Goal: Information Seeking & Learning: Learn about a topic

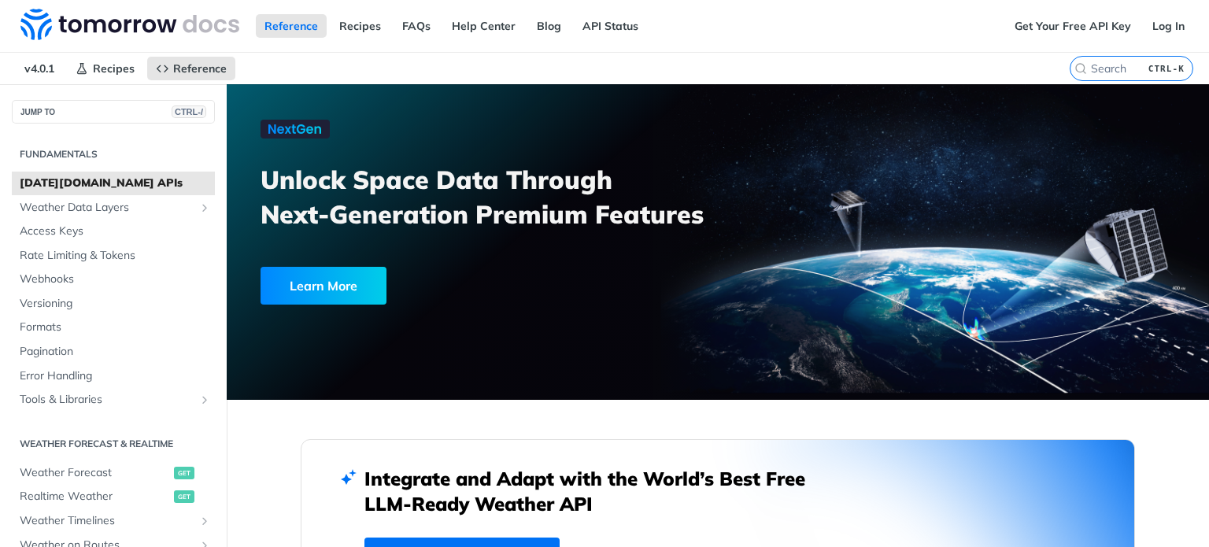
click at [786, 35] on div "Reference Recipes FAQs Help Center Blog API Status" at bounding box center [503, 26] width 1006 height 52
click at [765, 60] on nav "v4.0.1 Recipes Reference" at bounding box center [535, 68] width 1070 height 31
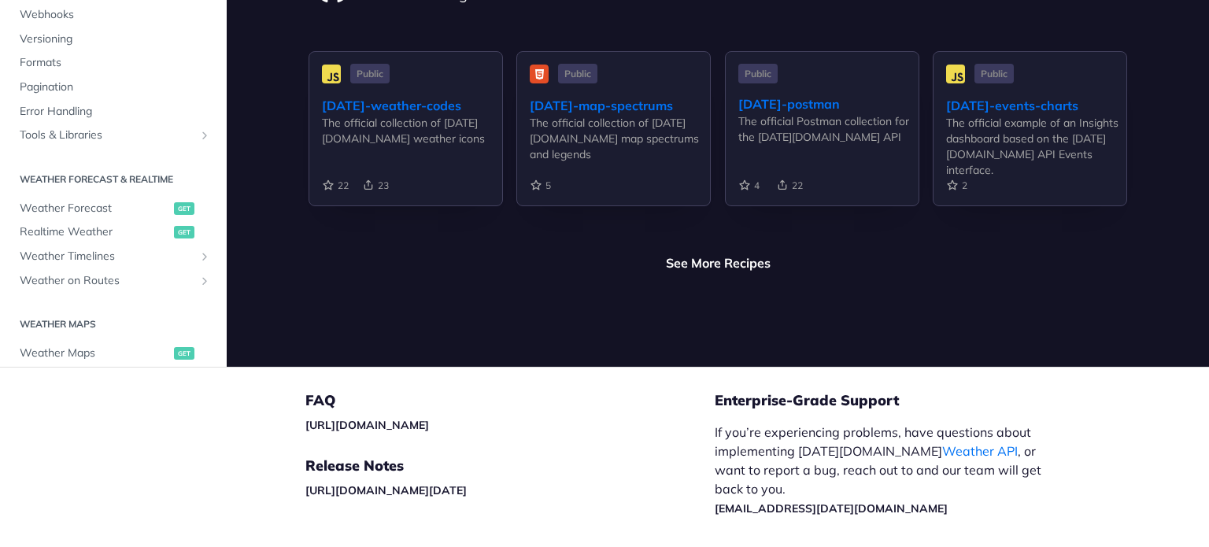
scroll to position [3900, 0]
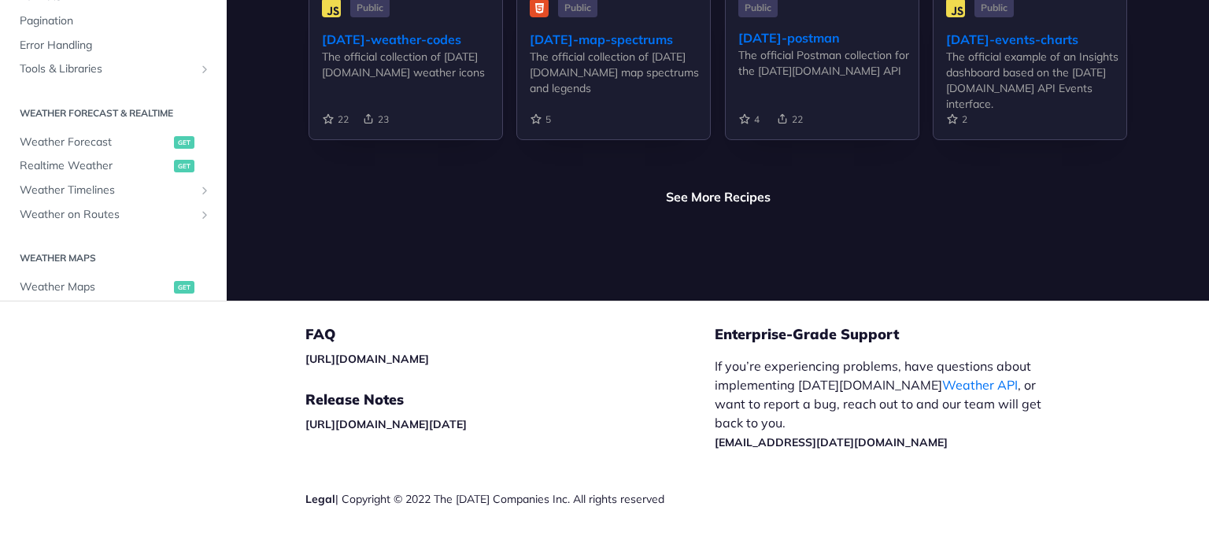
click at [712, 228] on div "Community Check out our Community Guidelines to learn more about how to get in …" at bounding box center [718, 49] width 982 height 501
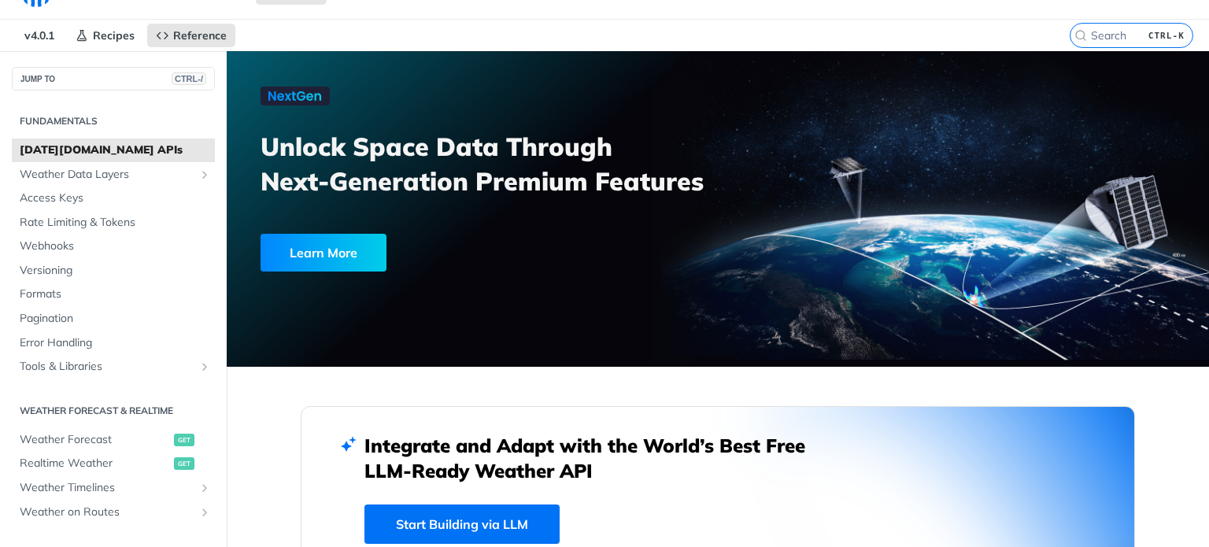
scroll to position [0, 0]
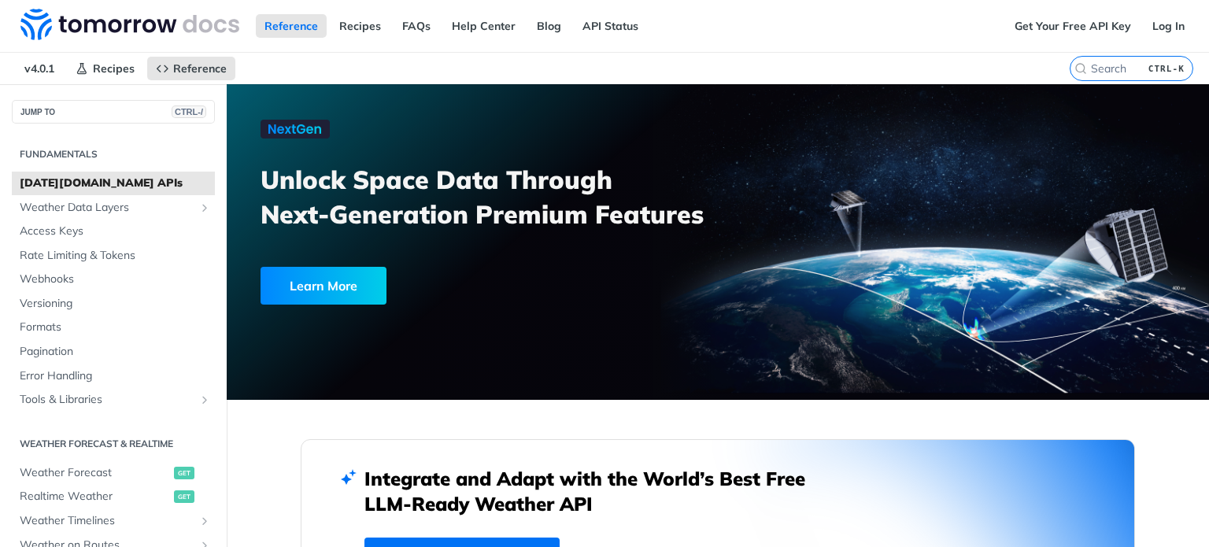
click at [923, 43] on div "Reference Recipes FAQs Help Center Blog API Status" at bounding box center [503, 26] width 1006 height 52
click at [818, 50] on div "Reference Recipes FAQs Help Center Blog API Status" at bounding box center [503, 26] width 1006 height 52
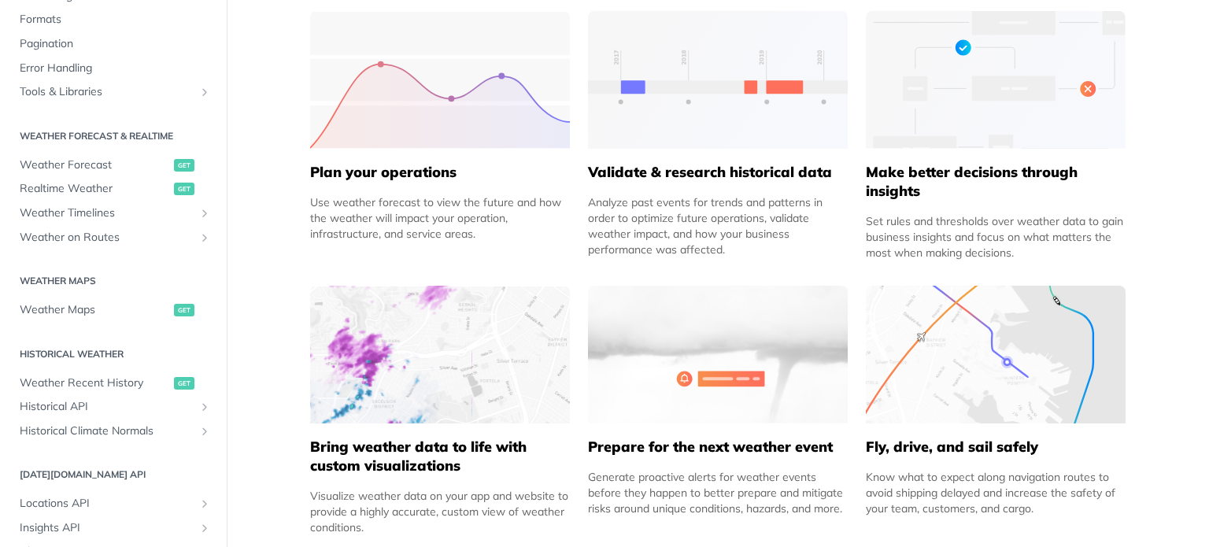
scroll to position [765, 0]
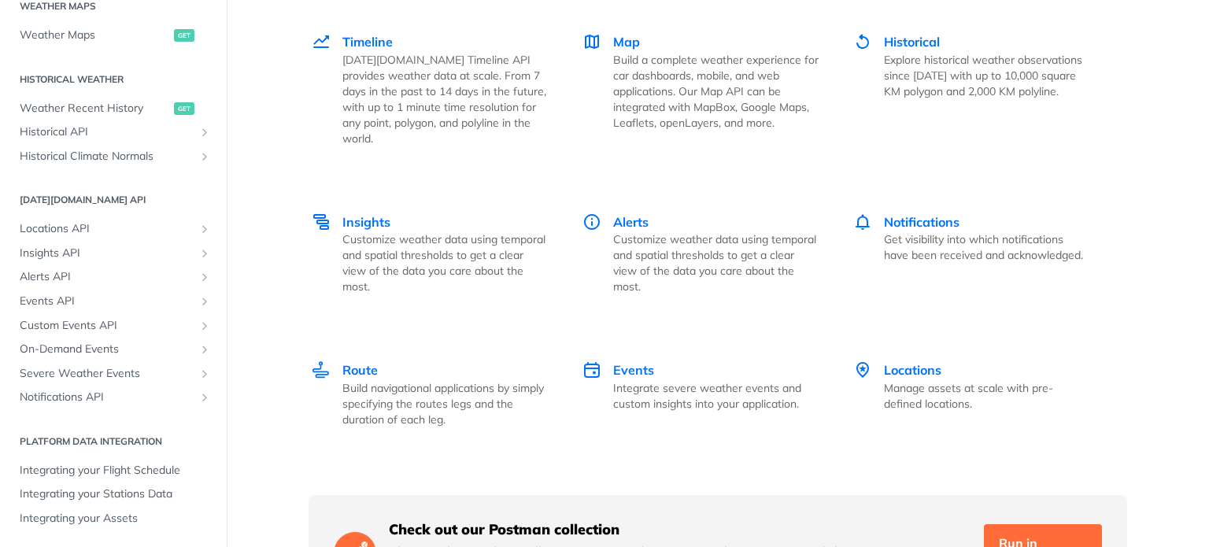
scroll to position [2232, 0]
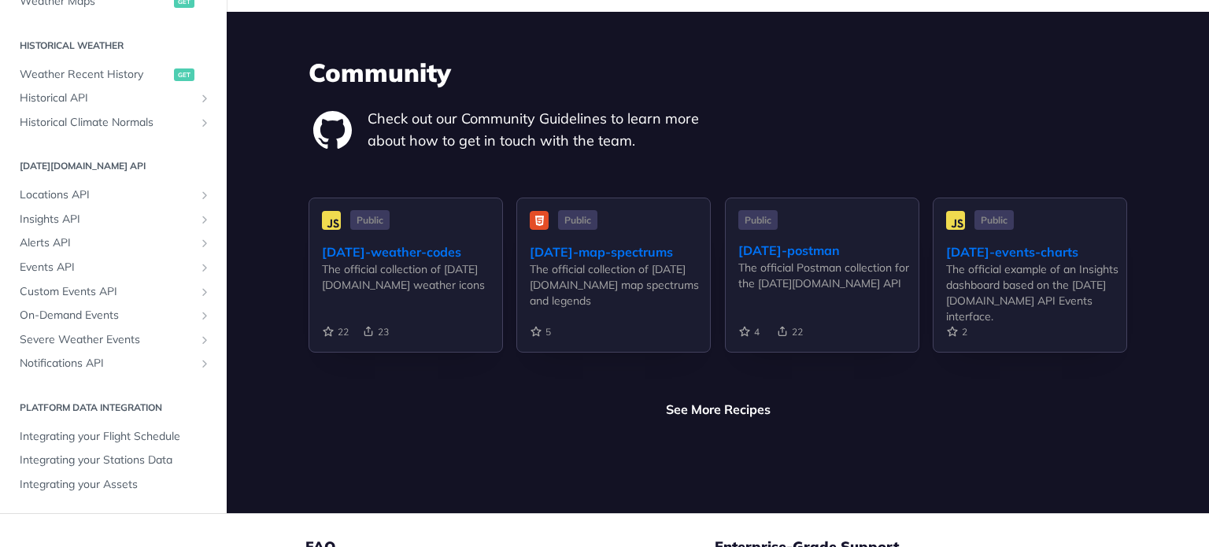
scroll to position [3683, 0]
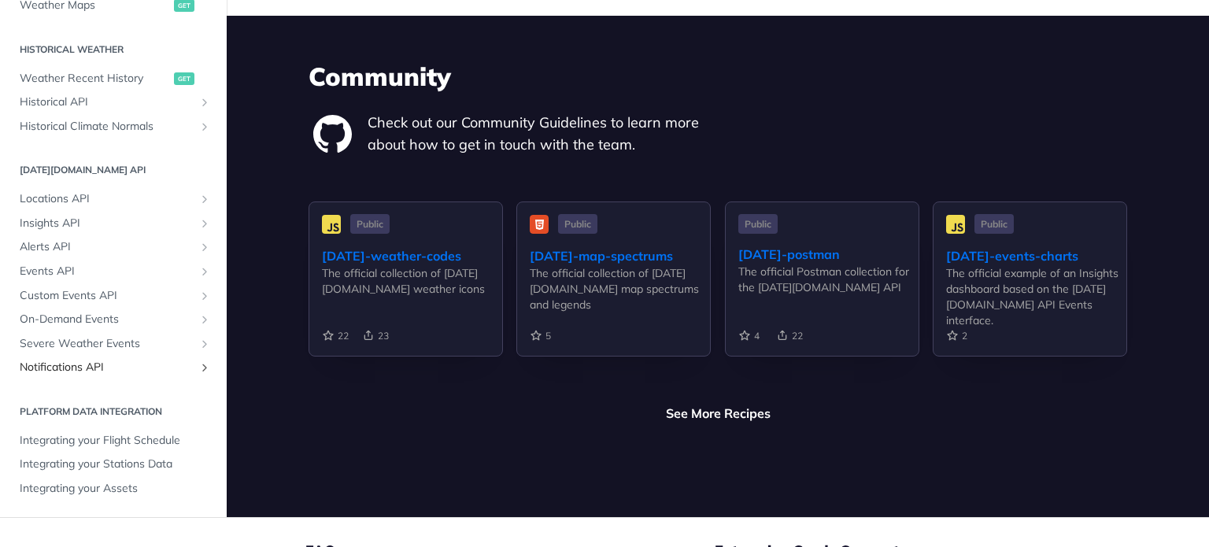
click at [198, 361] on icon "Show subpages for Notifications API" at bounding box center [204, 367] width 13 height 13
click at [198, 361] on icon "Hide subpages for Notifications API" at bounding box center [204, 367] width 13 height 13
click at [198, 338] on icon "Show subpages for Severe Weather Events" at bounding box center [204, 344] width 13 height 13
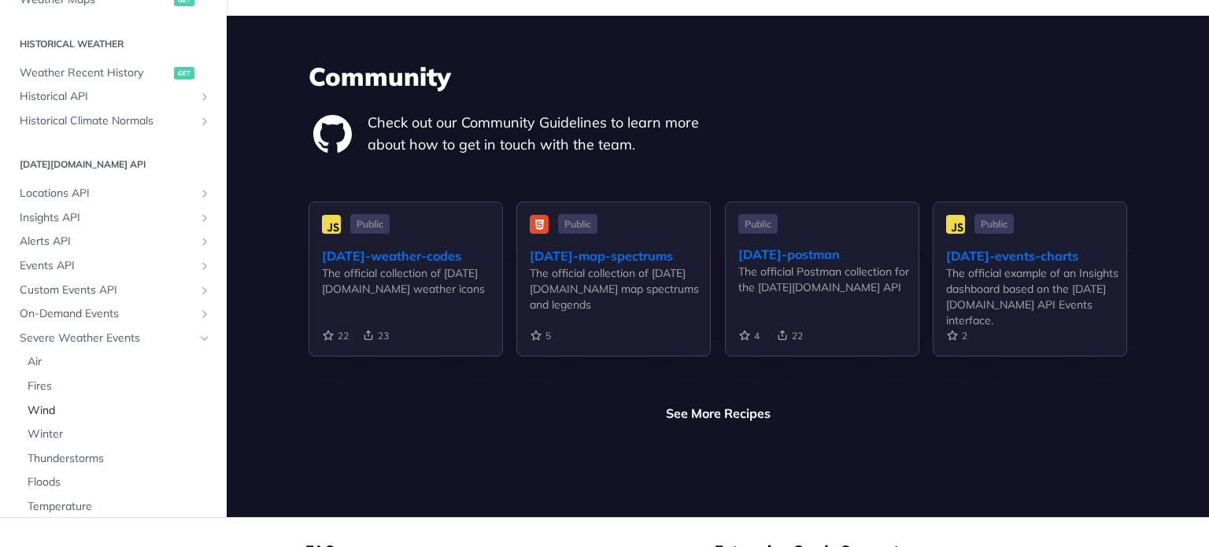
scroll to position [498, 0]
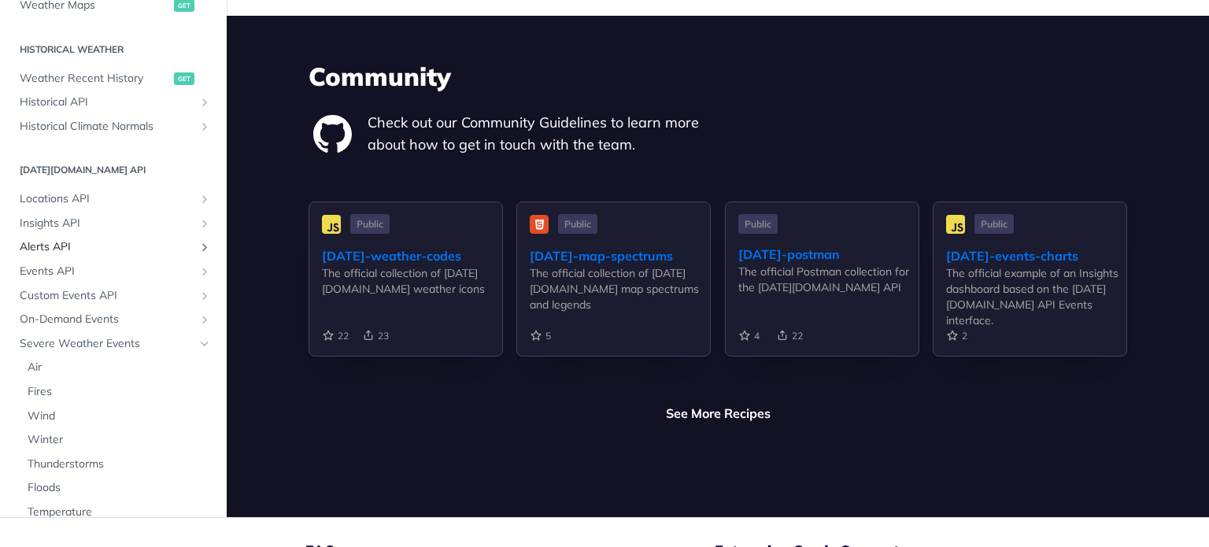
click at [198, 241] on icon "Show subpages for Alerts API" at bounding box center [204, 247] width 13 height 13
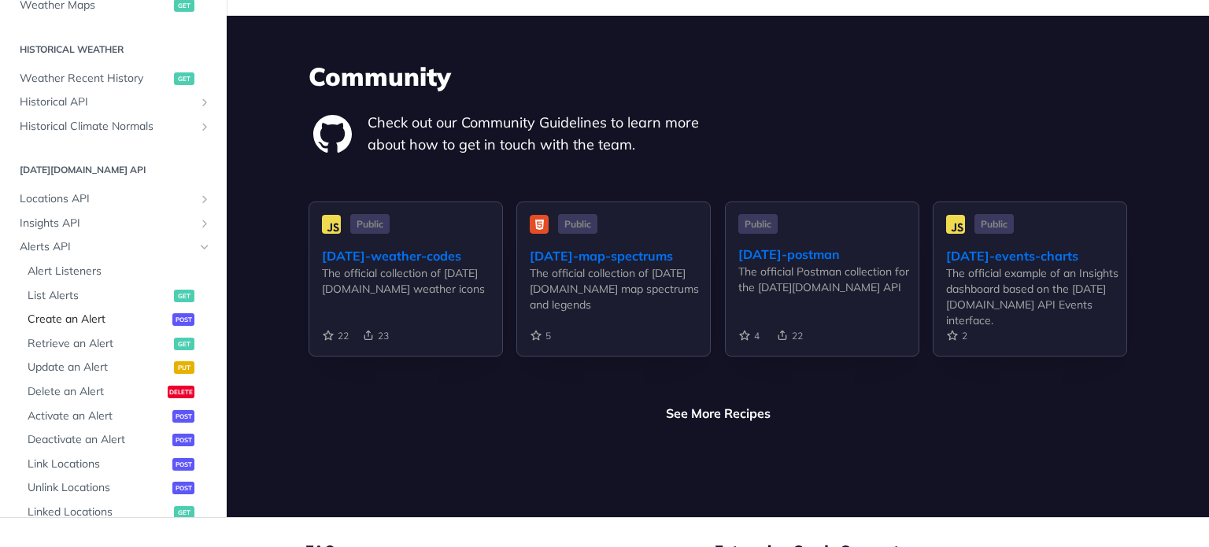
click at [82, 312] on span "Create an Alert" at bounding box center [98, 320] width 141 height 16
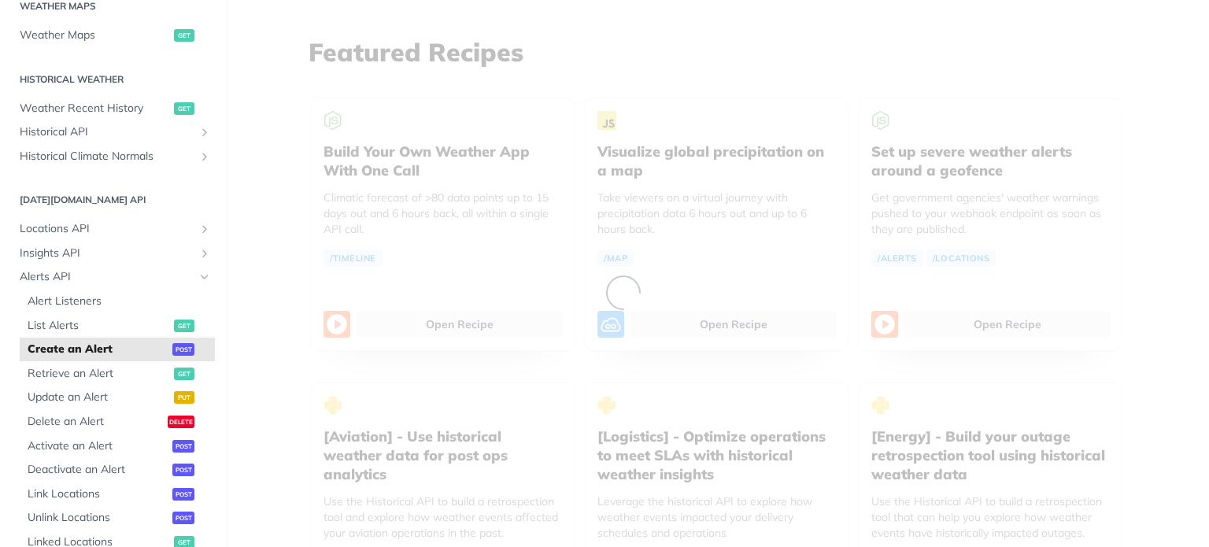
scroll to position [1330, 0]
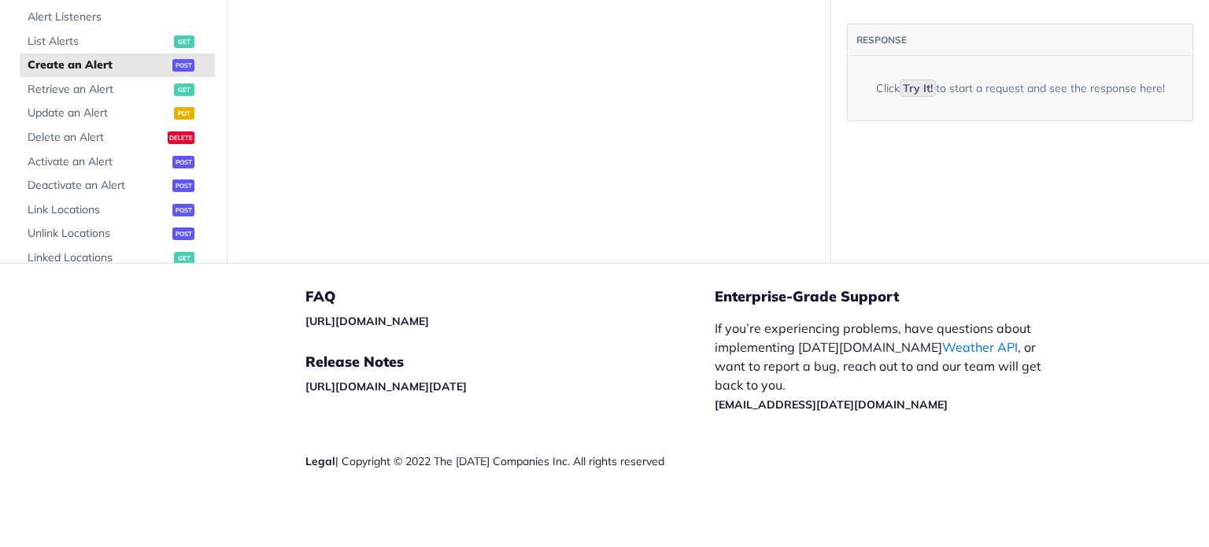
select select "true"
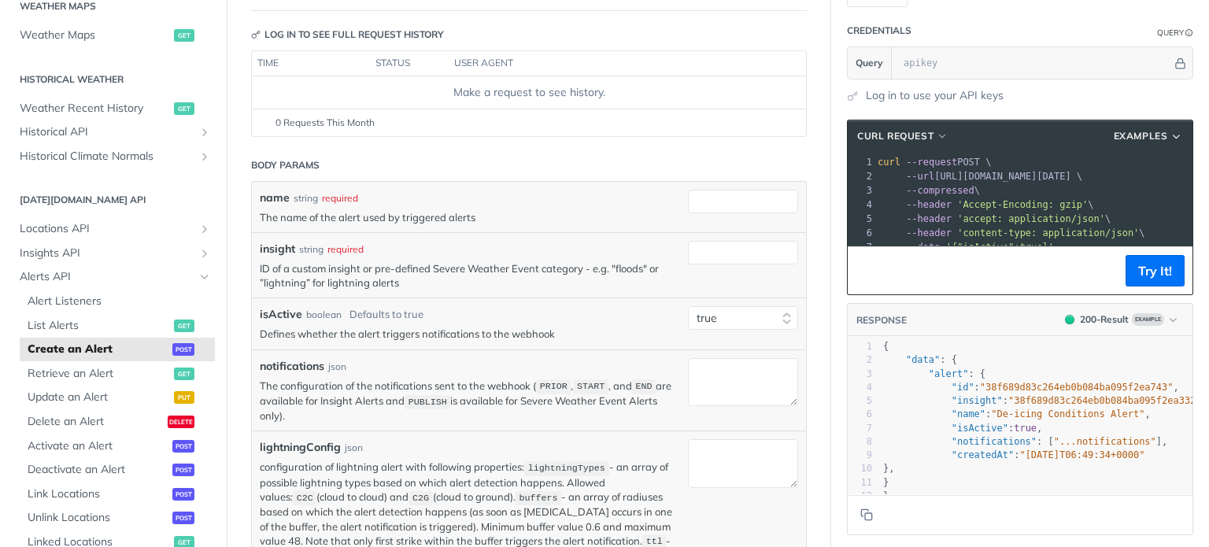
scroll to position [0, 0]
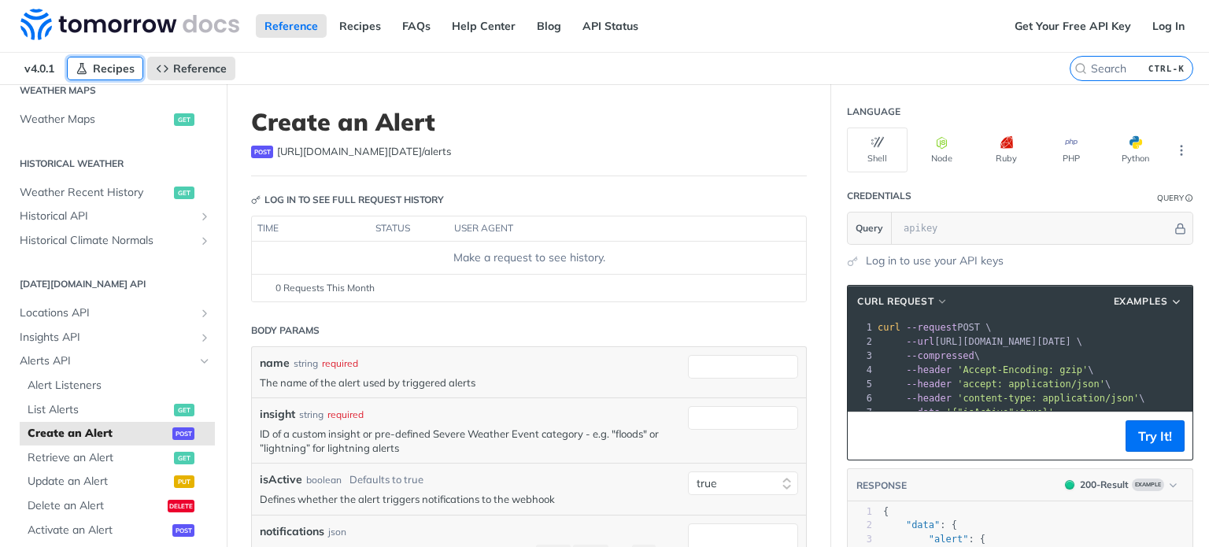
click at [109, 68] on span "Recipes" at bounding box center [114, 68] width 42 height 14
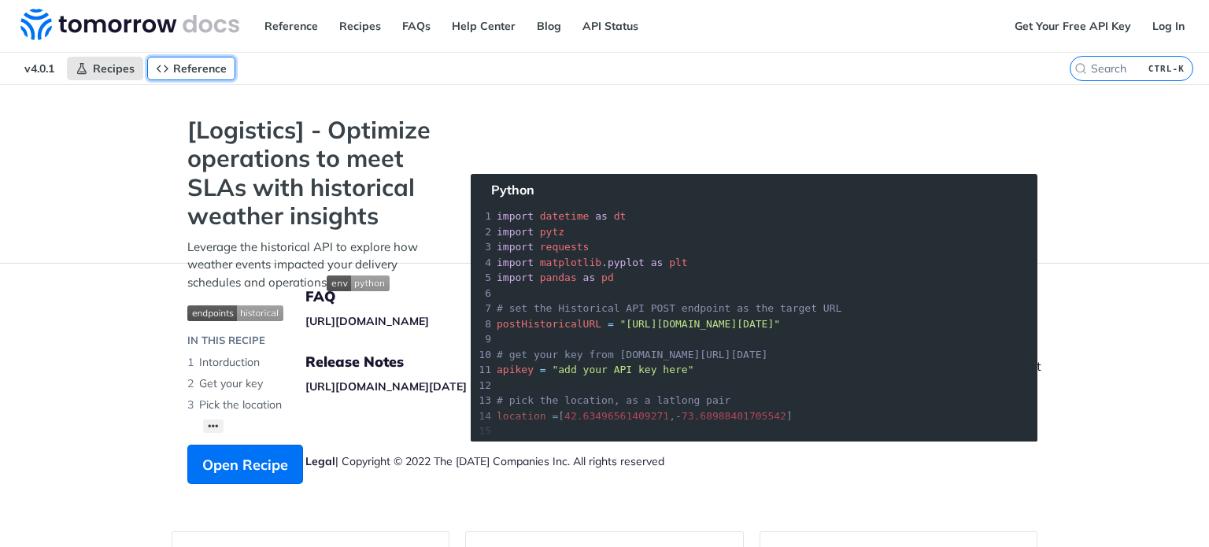
click at [166, 65] on icon "Primary navigation" at bounding box center [162, 68] width 13 height 13
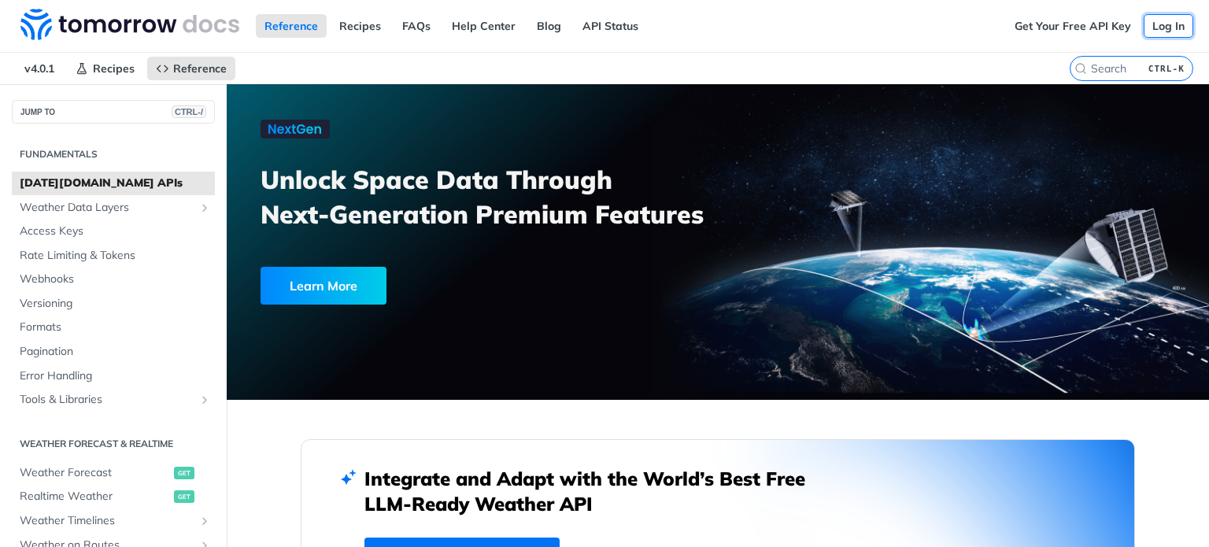
click at [1149, 29] on link "Log In" at bounding box center [1169, 26] width 50 height 24
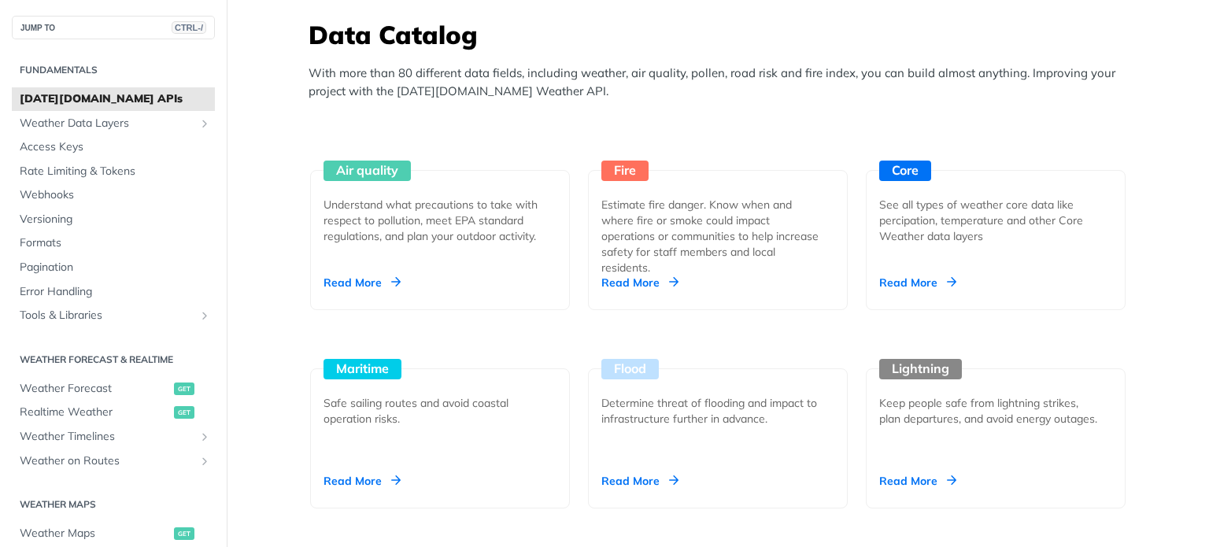
scroll to position [1386, 0]
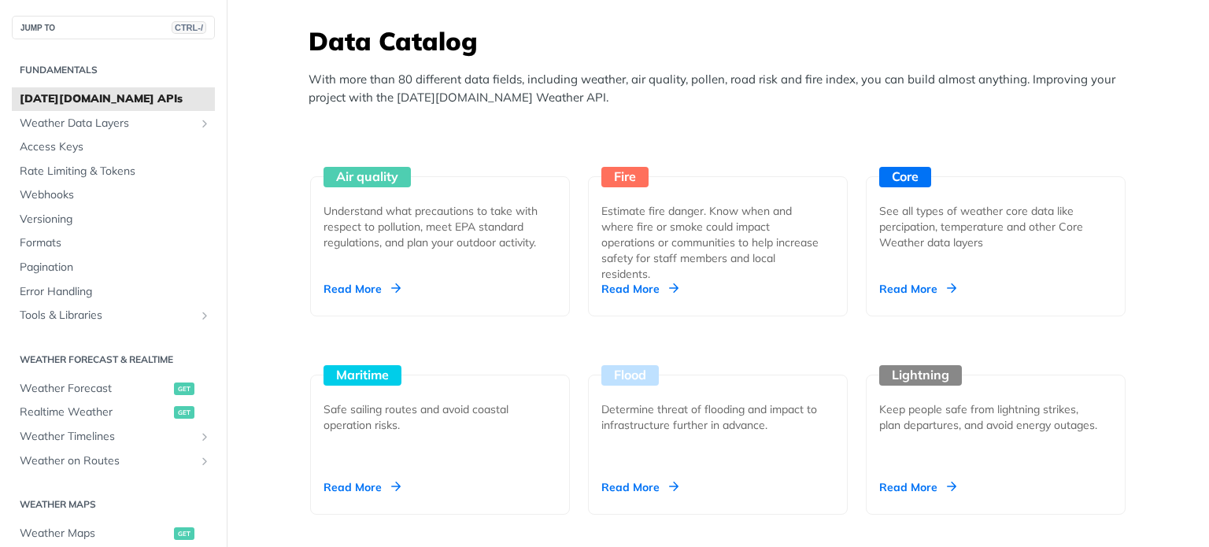
click at [834, 136] on link "Fire Estimate fire danger. Know when and where fire or smoke could impact opera…" at bounding box center [718, 217] width 272 height 198
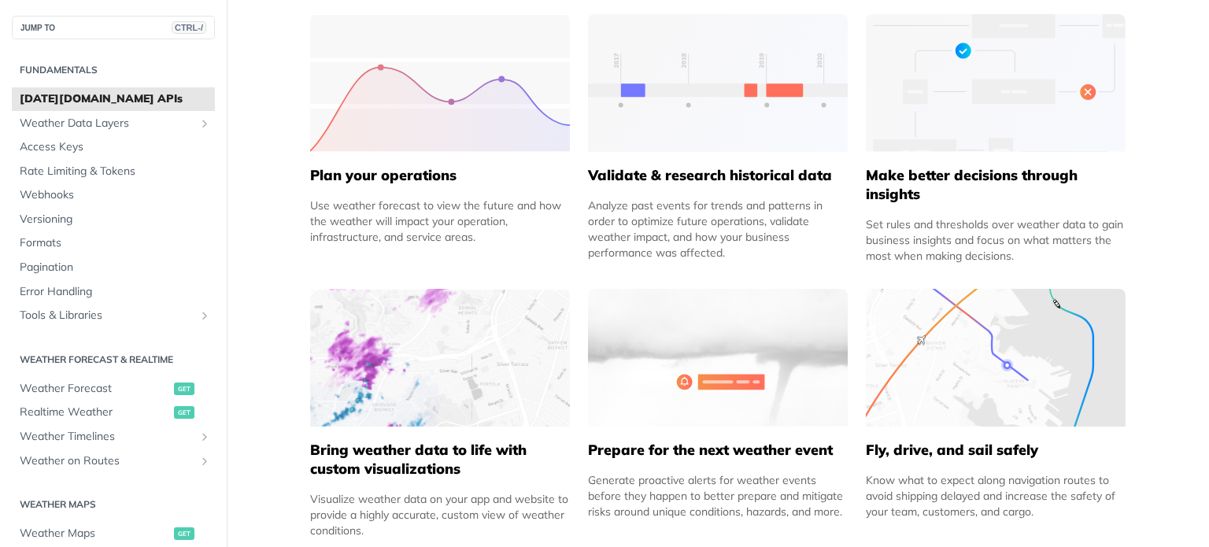
scroll to position [762, 0]
